Goal: Task Accomplishment & Management: Manage account settings

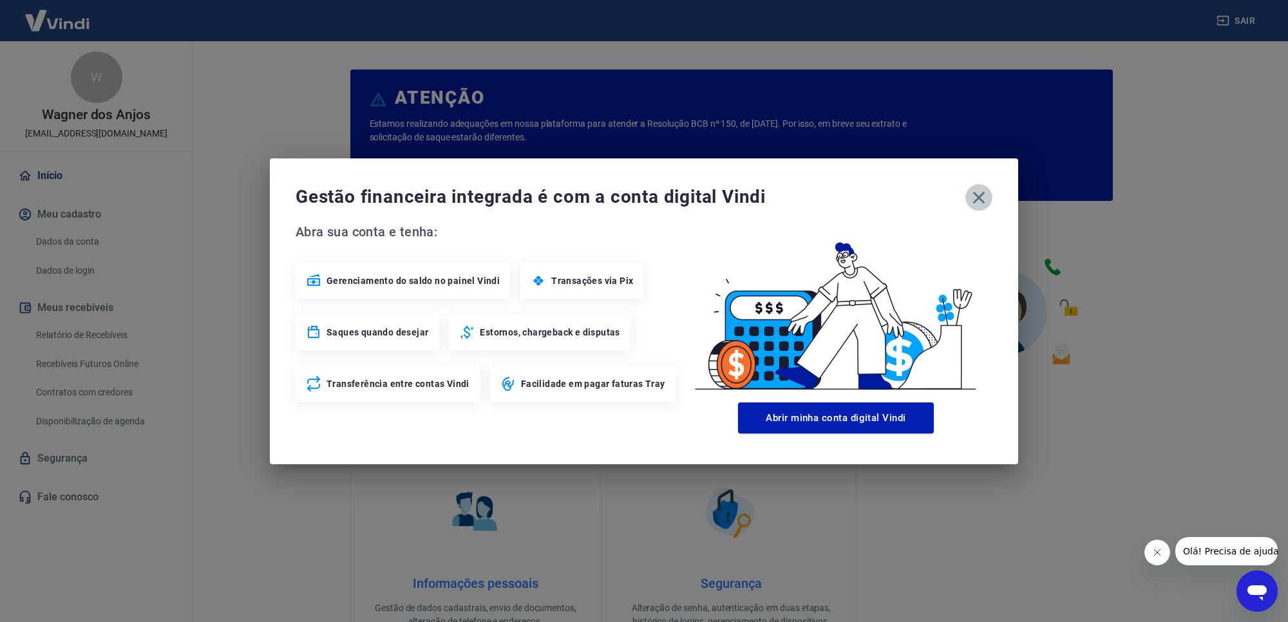
click at [981, 200] on icon "button" at bounding box center [979, 197] width 12 height 12
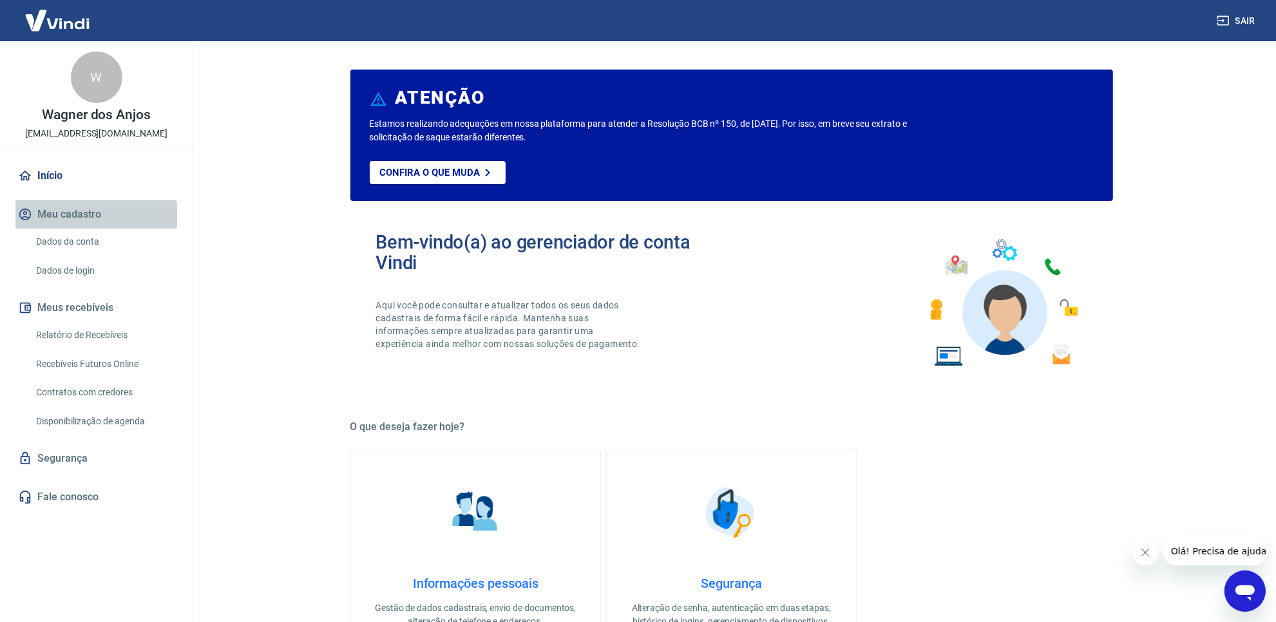
click at [129, 204] on button "Meu cadastro" at bounding box center [96, 214] width 162 height 28
click at [77, 240] on link "Dados da conta" at bounding box center [104, 242] width 146 height 26
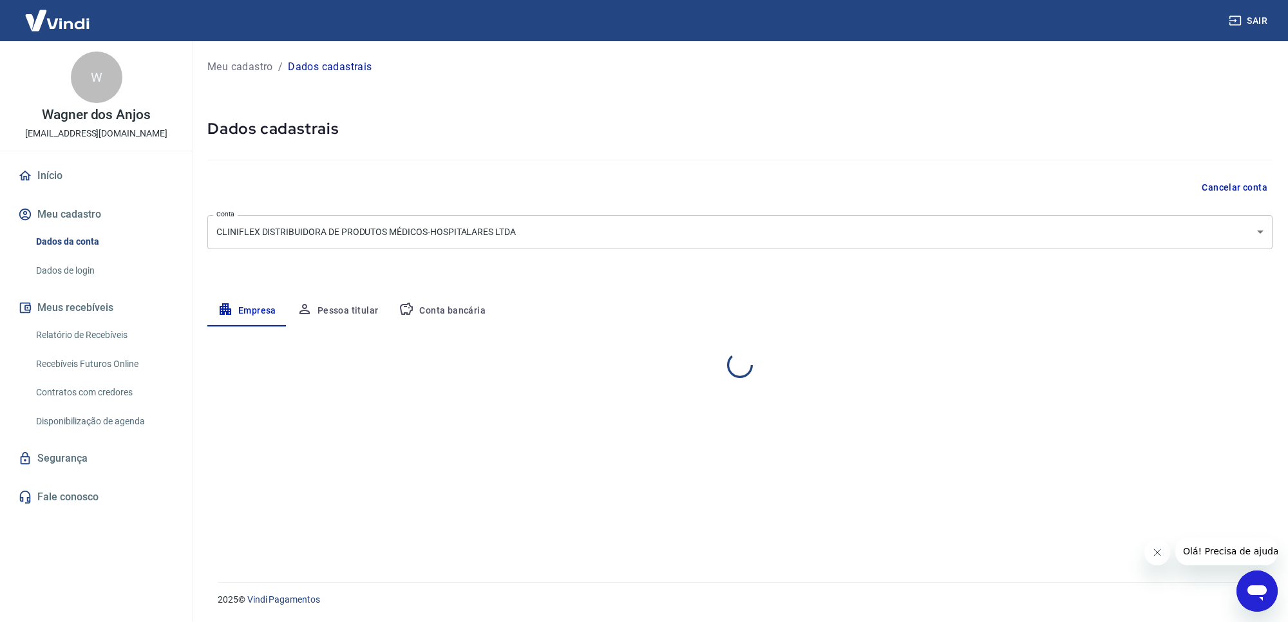
select select "SC"
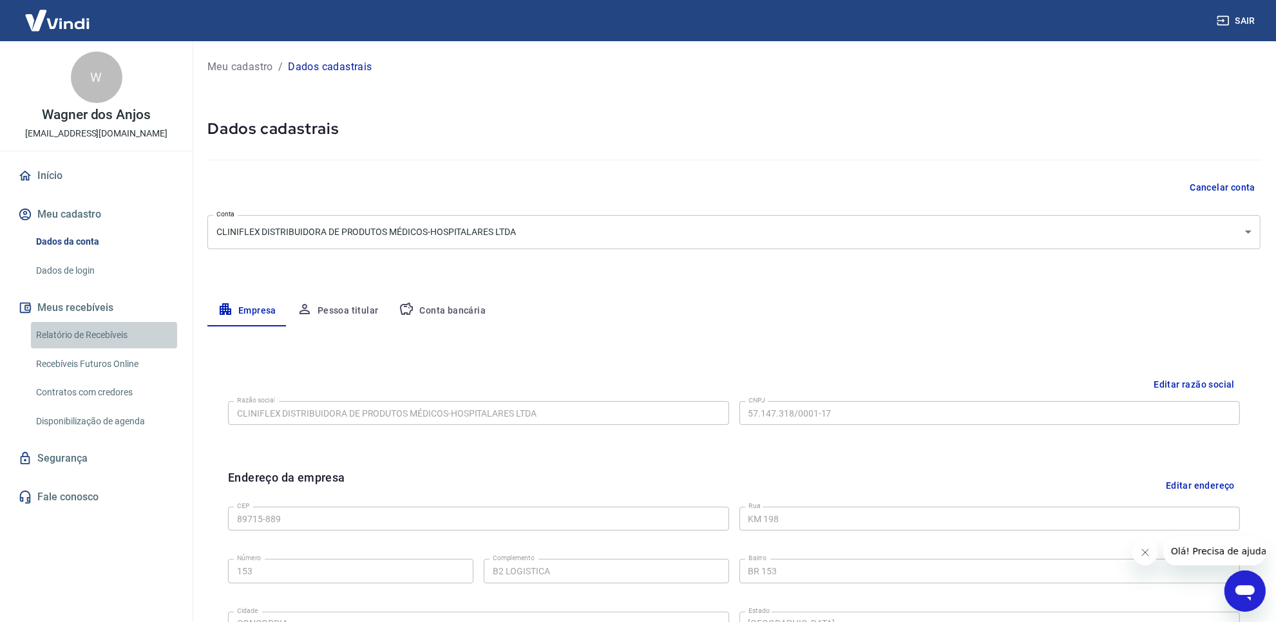
click at [103, 335] on link "Relatório de Recebíveis" at bounding box center [104, 335] width 146 height 26
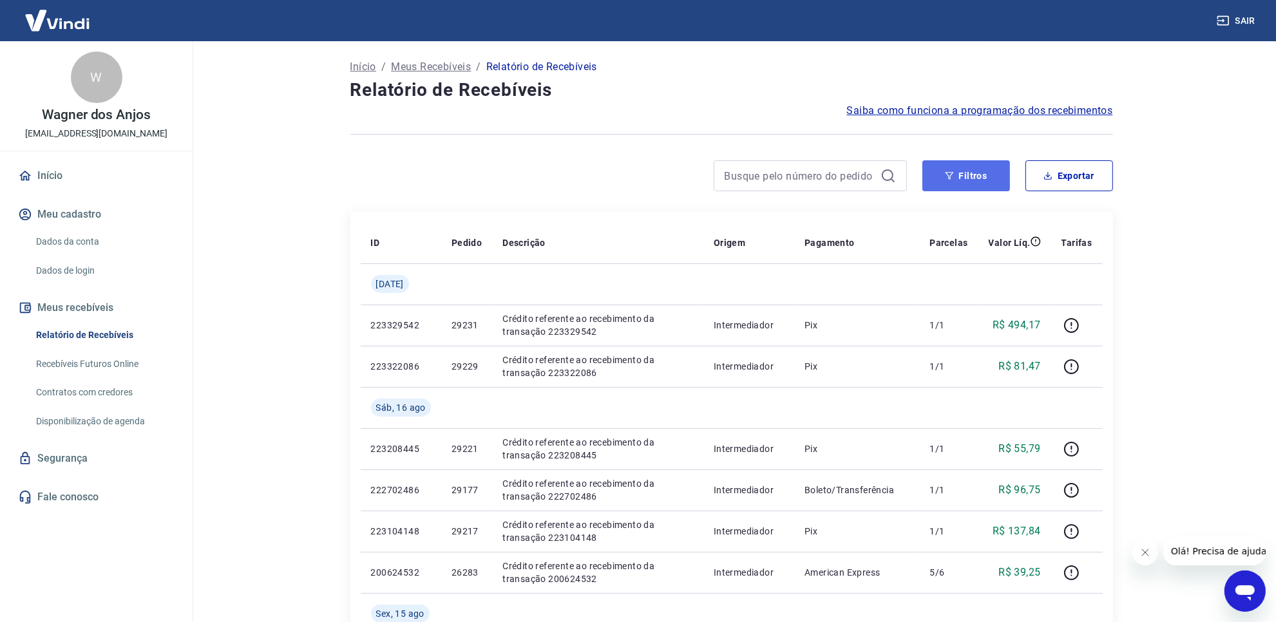
click at [956, 185] on button "Filtros" at bounding box center [966, 175] width 88 height 31
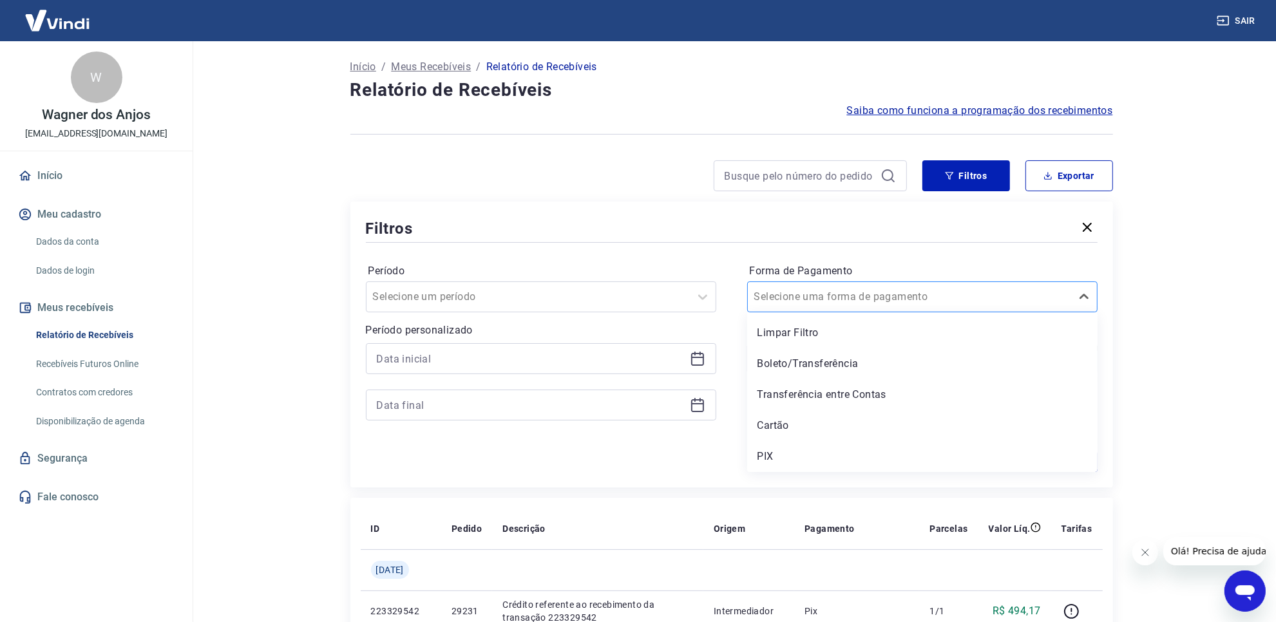
click at [876, 292] on div at bounding box center [909, 297] width 310 height 18
click at [797, 443] on div "Limpar Filtro Boleto/Transferência Transferência entre Contas Cartão PIX" at bounding box center [922, 392] width 350 height 160
click at [797, 444] on div "PIX" at bounding box center [922, 457] width 350 height 26
click at [966, 467] on button "Aplicar filtros" at bounding box center [1031, 462] width 134 height 21
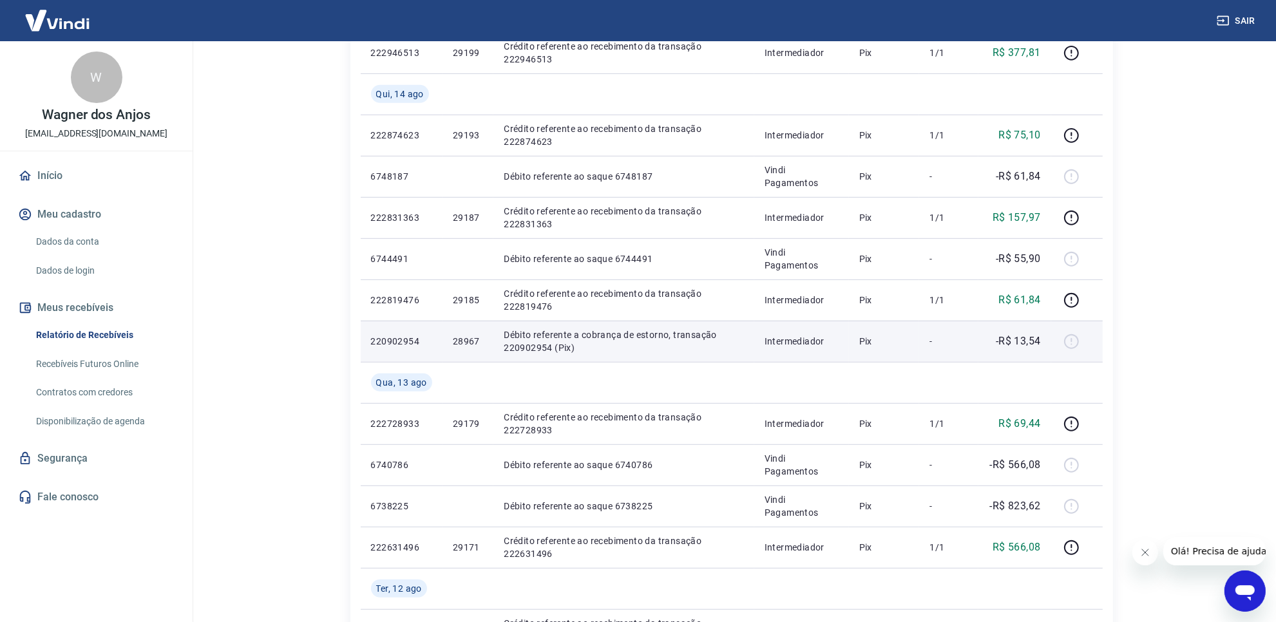
scroll to position [725, 0]
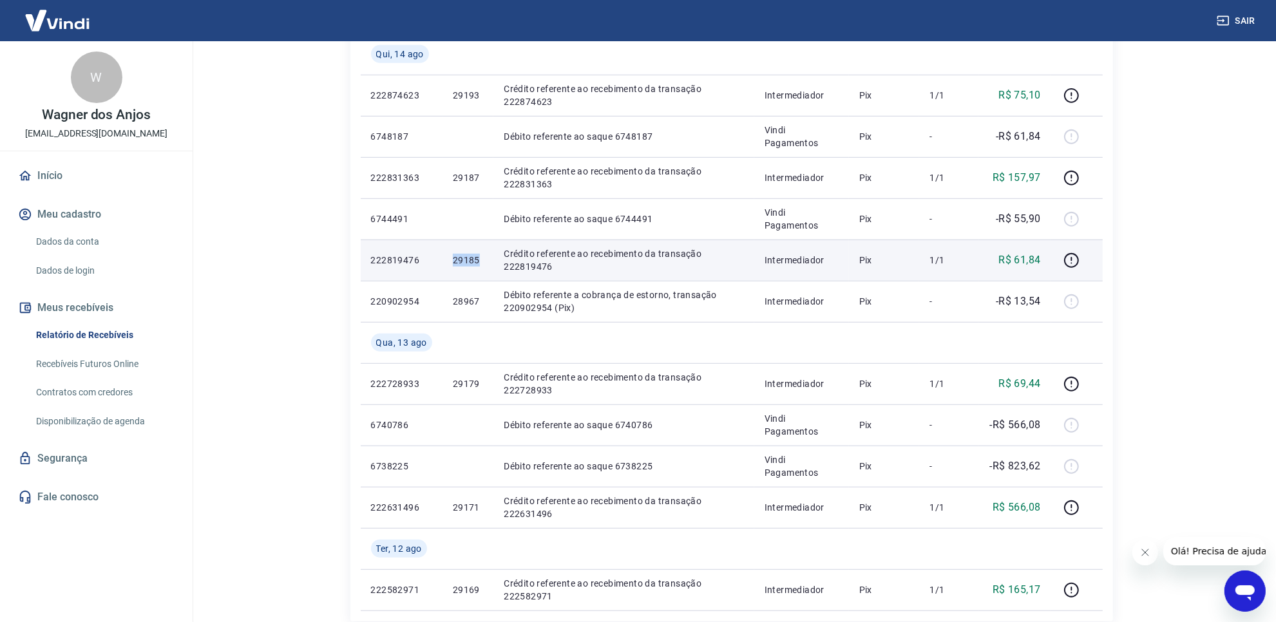
drag, startPoint x: 453, startPoint y: 263, endPoint x: 486, endPoint y: 267, distance: 33.8
click at [486, 267] on td "29185" at bounding box center [468, 260] width 51 height 41
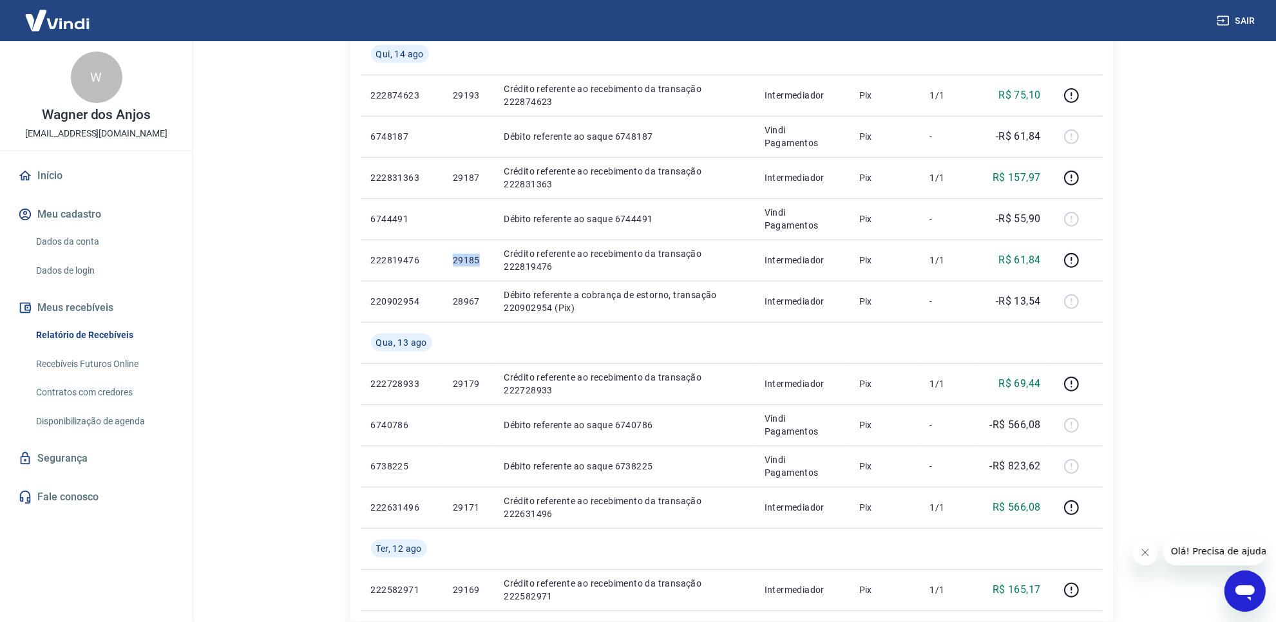
copy p "29185"
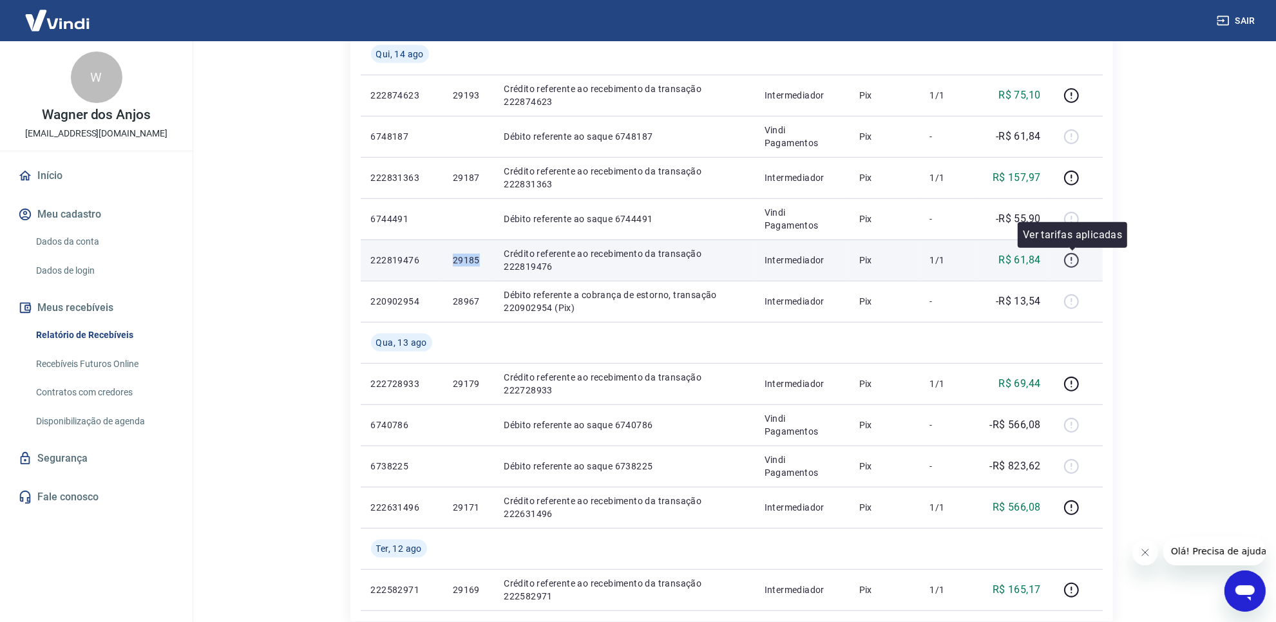
click at [1065, 253] on icon "button" at bounding box center [1071, 260] width 16 height 16
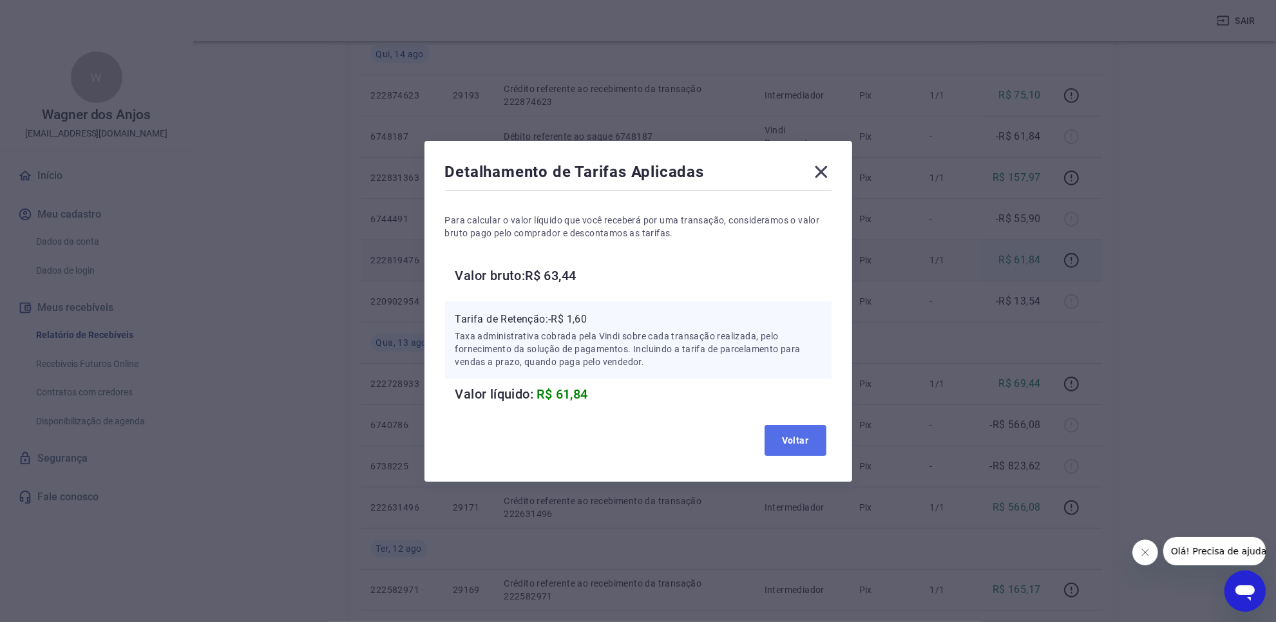
click at [788, 455] on button "Voltar" at bounding box center [796, 440] width 62 height 31
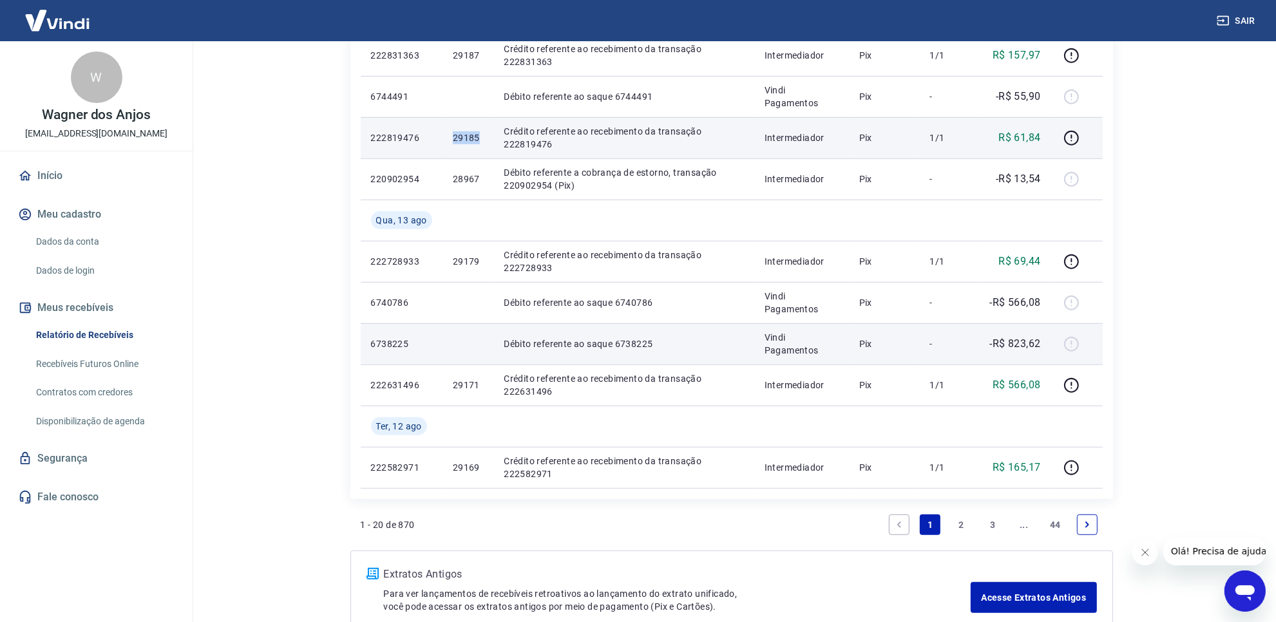
scroll to position [886, 0]
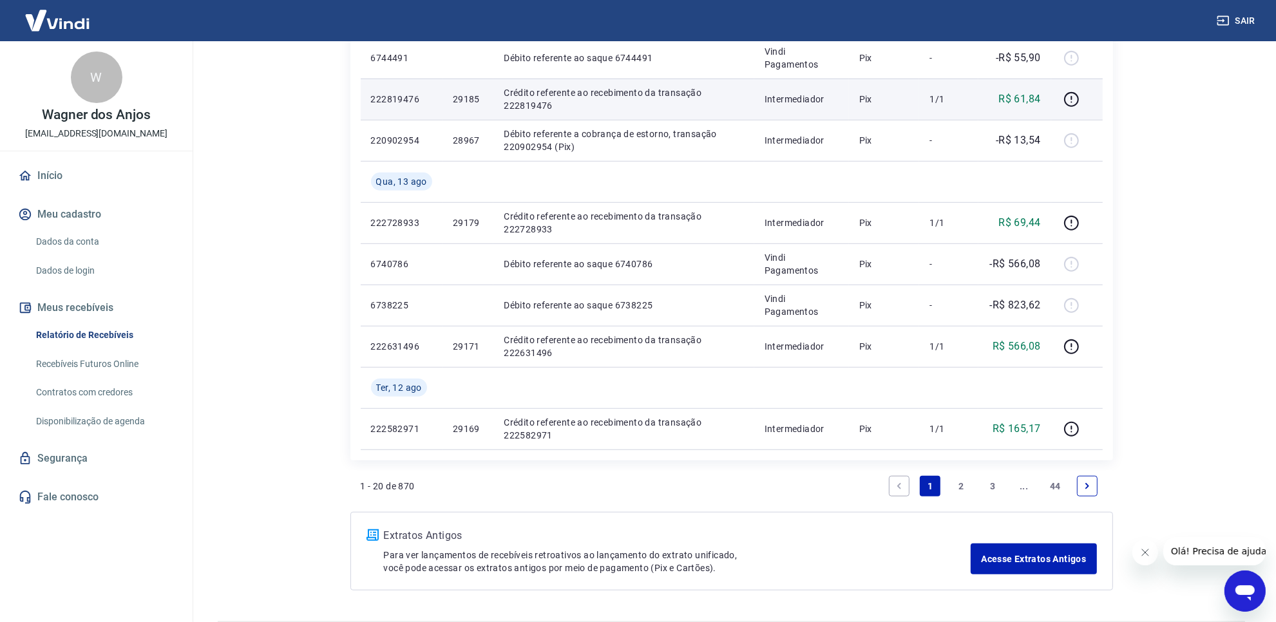
click at [960, 485] on link "2" at bounding box center [961, 486] width 21 height 21
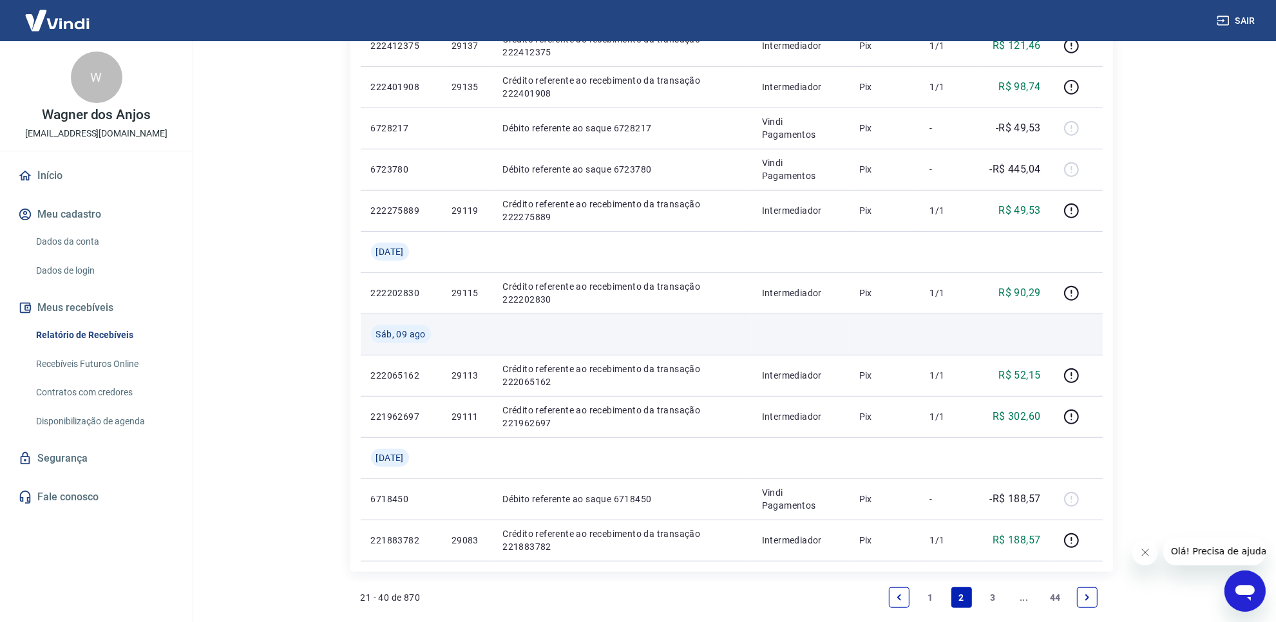
scroll to position [884, 0]
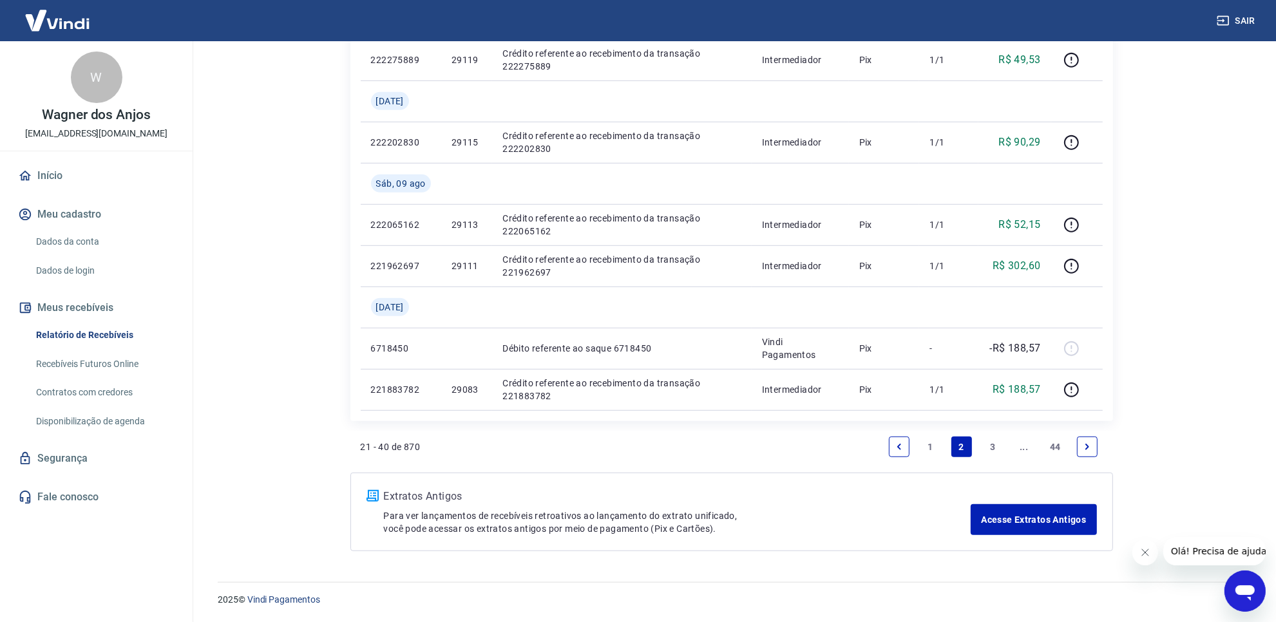
click at [928, 448] on link "1" at bounding box center [930, 447] width 21 height 21
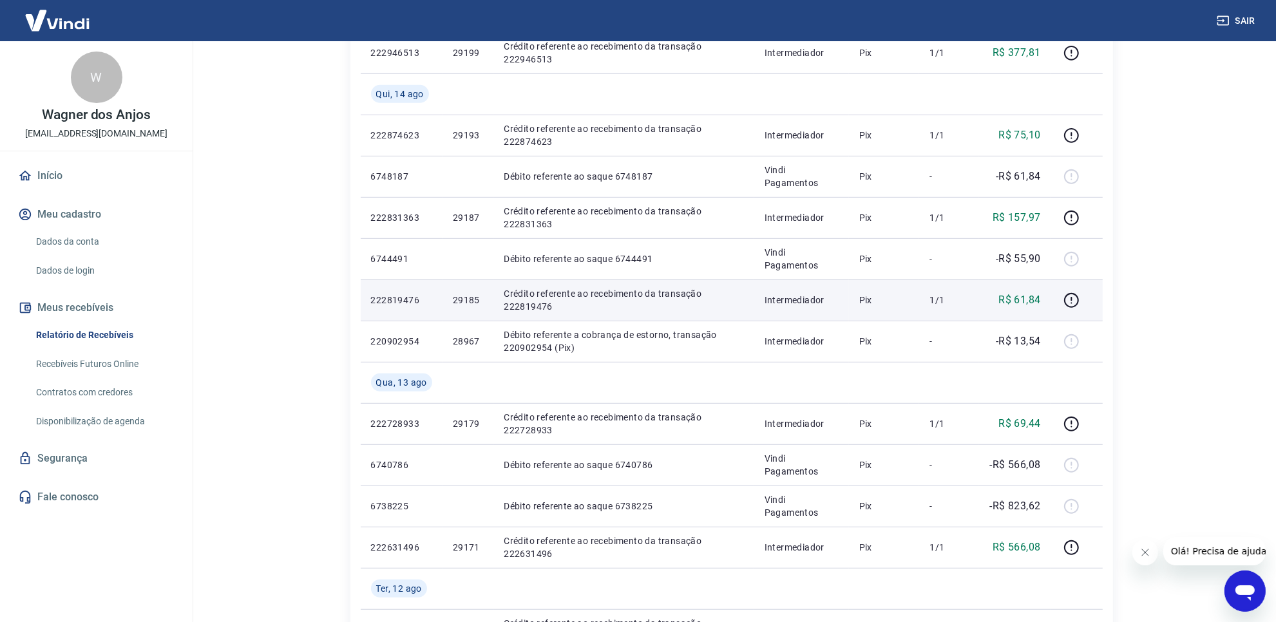
scroll to position [725, 0]
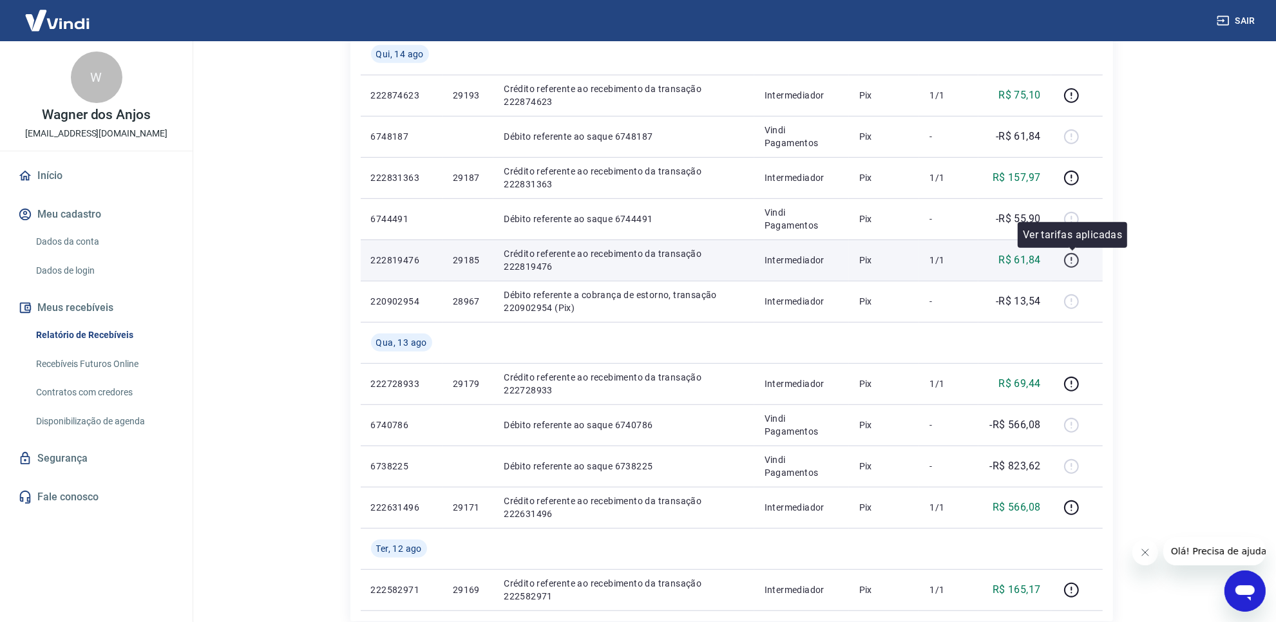
click at [1070, 262] on icon "button" at bounding box center [1071, 260] width 16 height 16
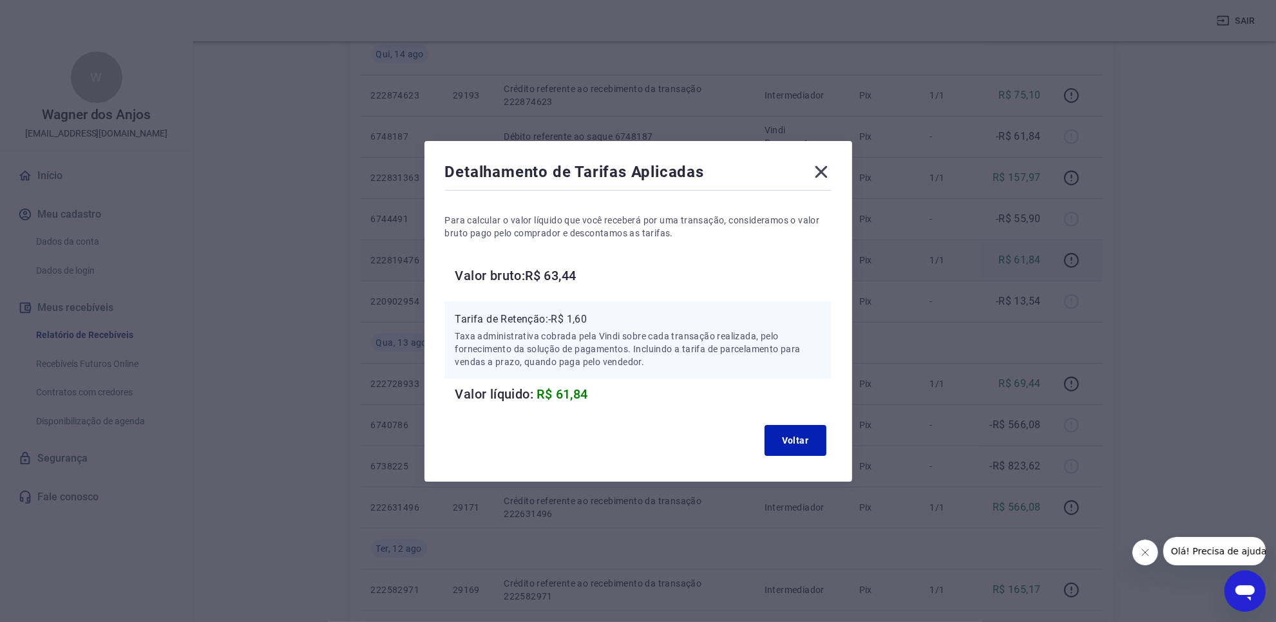
click at [773, 410] on div "Detalhamento de Tarifas Aplicadas Para calcular o valor líquido que você recebe…" at bounding box center [638, 311] width 428 height 341
click at [793, 438] on button "Voltar" at bounding box center [796, 440] width 62 height 31
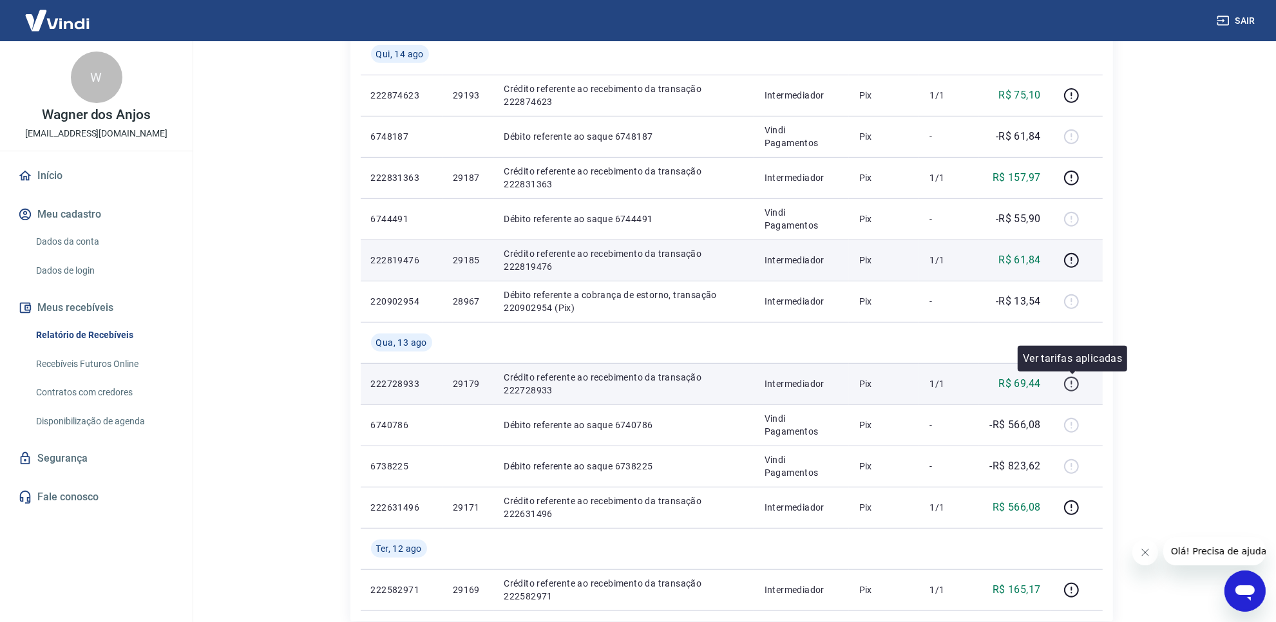
click at [1070, 385] on icon "button" at bounding box center [1071, 384] width 16 height 16
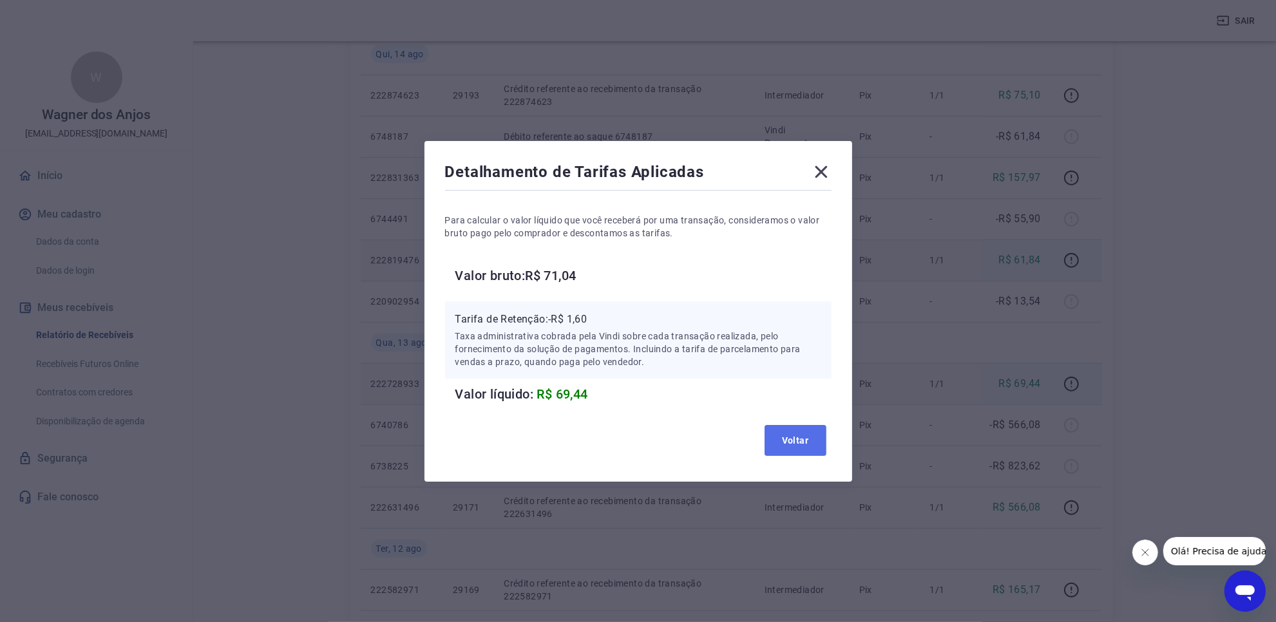
click at [785, 448] on button "Voltar" at bounding box center [796, 440] width 62 height 31
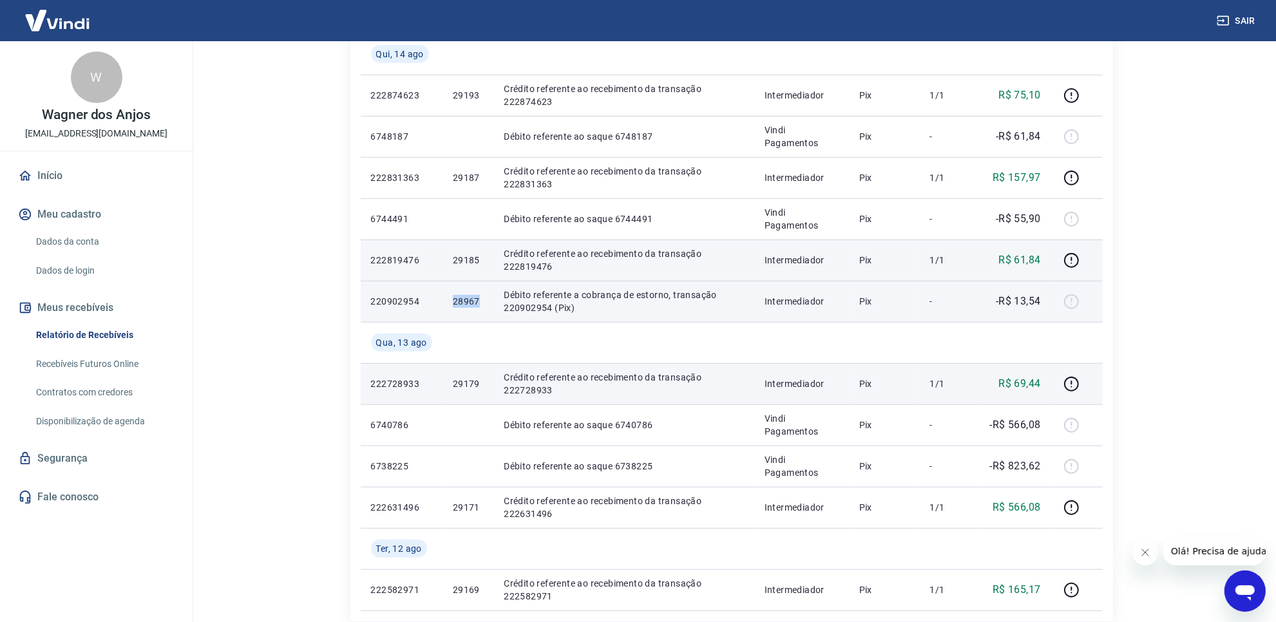
drag, startPoint x: 458, startPoint y: 308, endPoint x: 484, endPoint y: 308, distance: 25.8
click at [484, 308] on td "28967" at bounding box center [468, 301] width 51 height 41
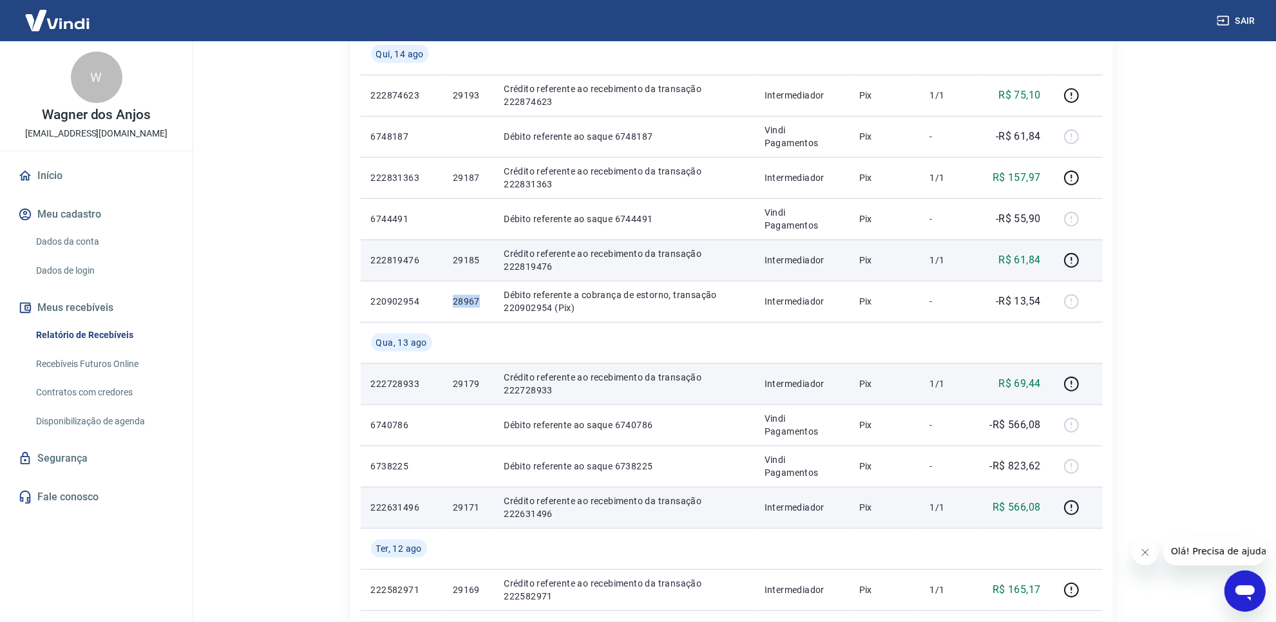
copy p "28967"
